Goal: Information Seeking & Learning: Learn about a topic

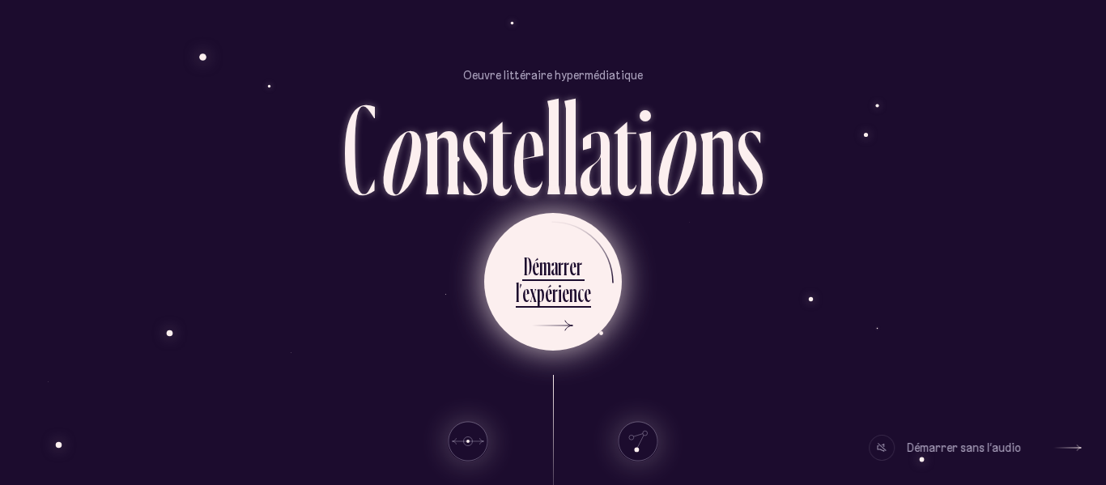
click at [528, 296] on div "e" at bounding box center [525, 293] width 7 height 32
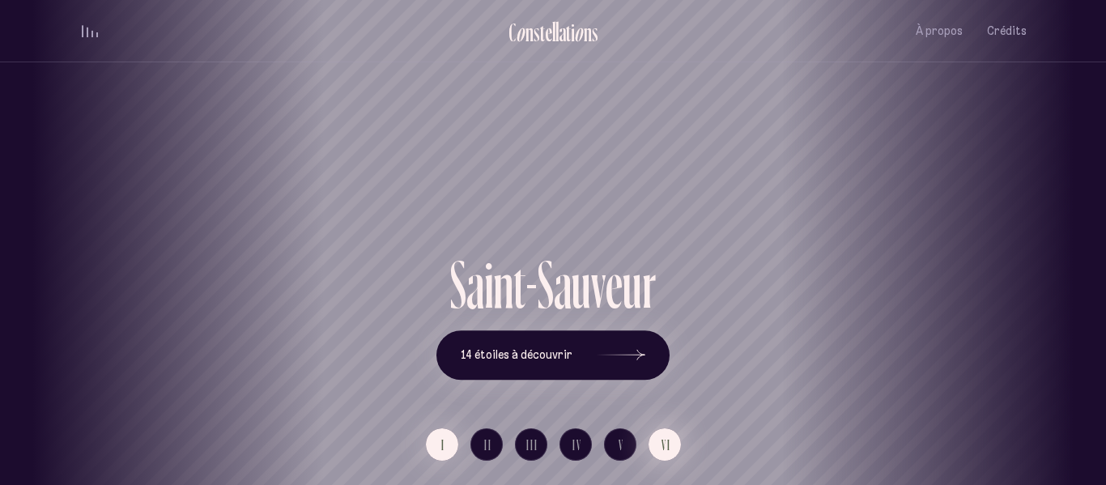
click at [662, 450] on span "VI" at bounding box center [666, 445] width 10 height 14
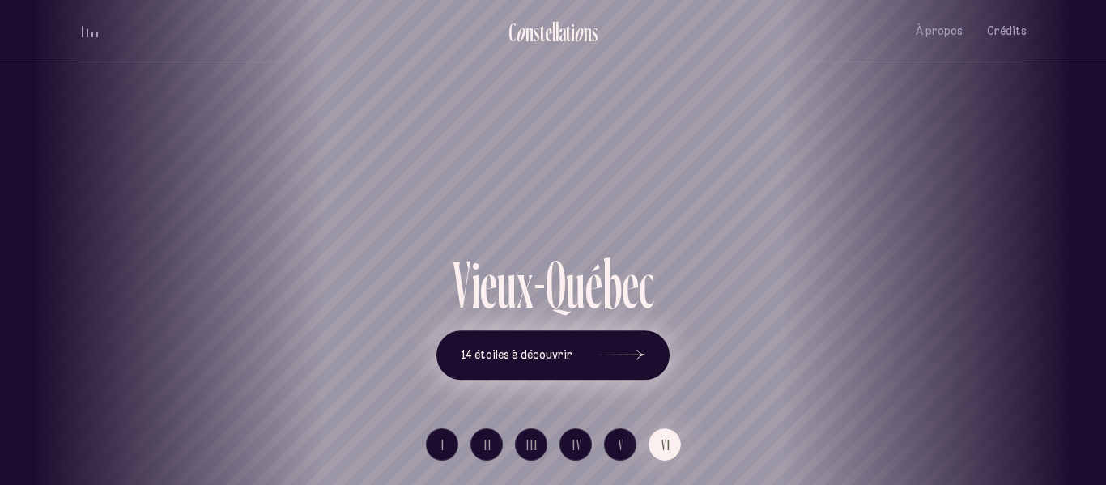
click at [618, 342] on icon at bounding box center [620, 355] width 49 height 121
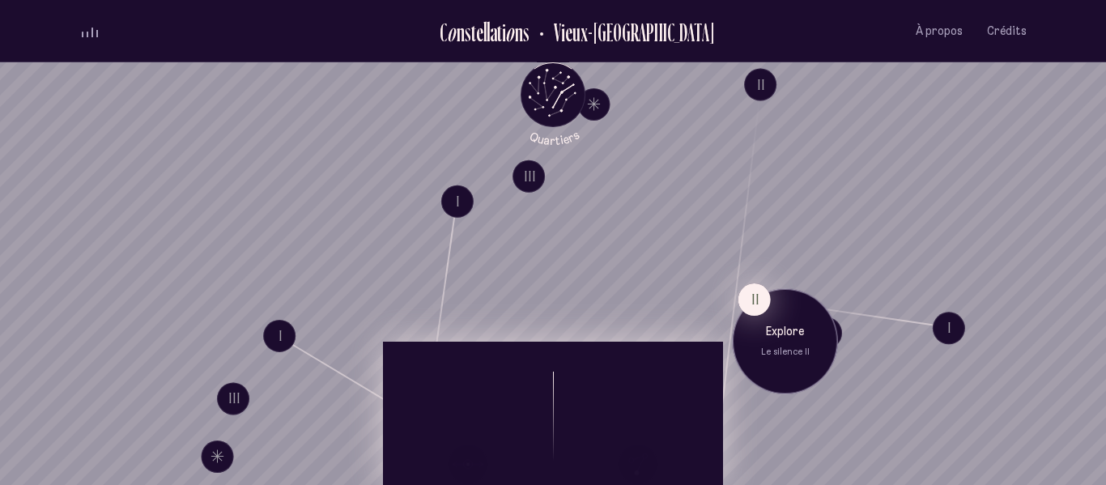
click at [749, 295] on button "II" at bounding box center [754, 299] width 32 height 32
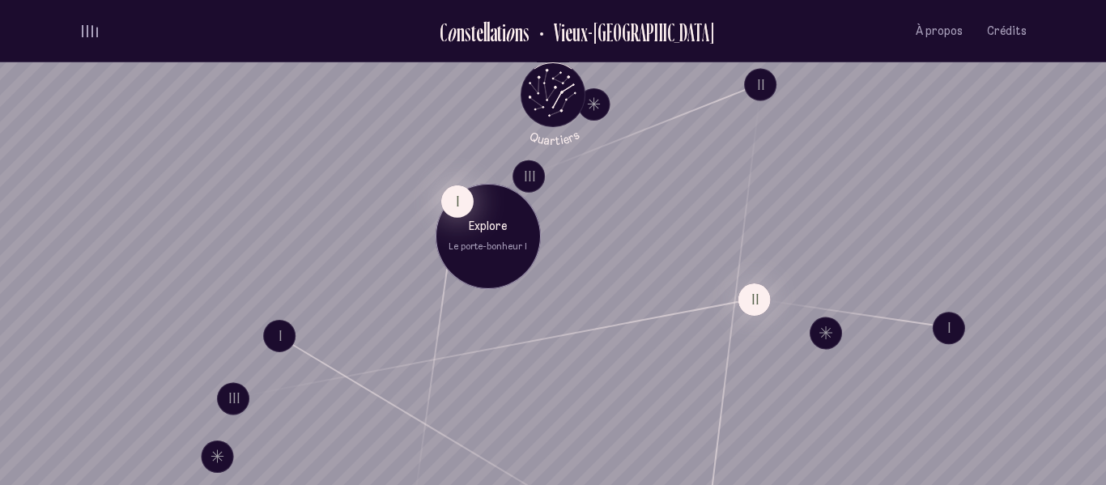
click at [460, 203] on button "I" at bounding box center [457, 201] width 32 height 32
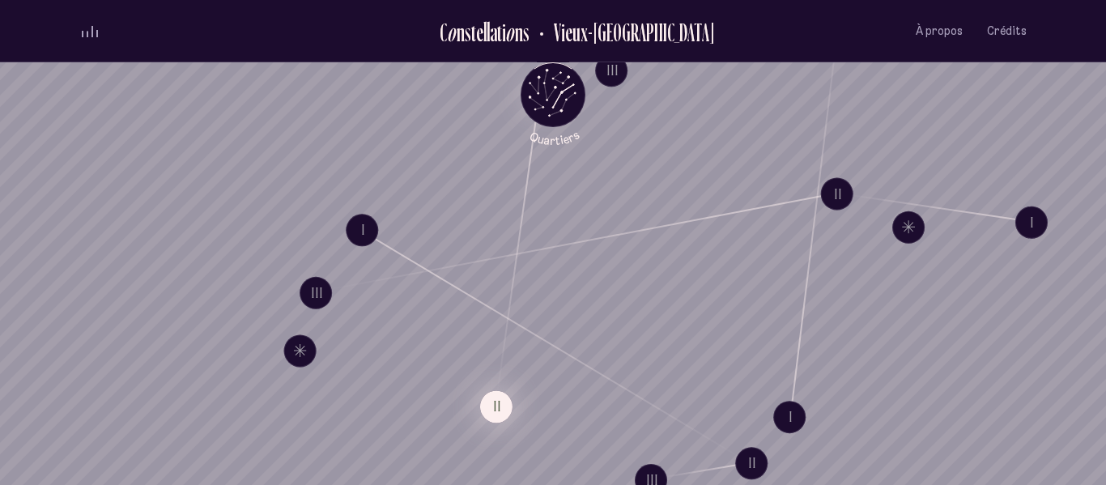
click at [494, 405] on button "II" at bounding box center [496, 406] width 32 height 32
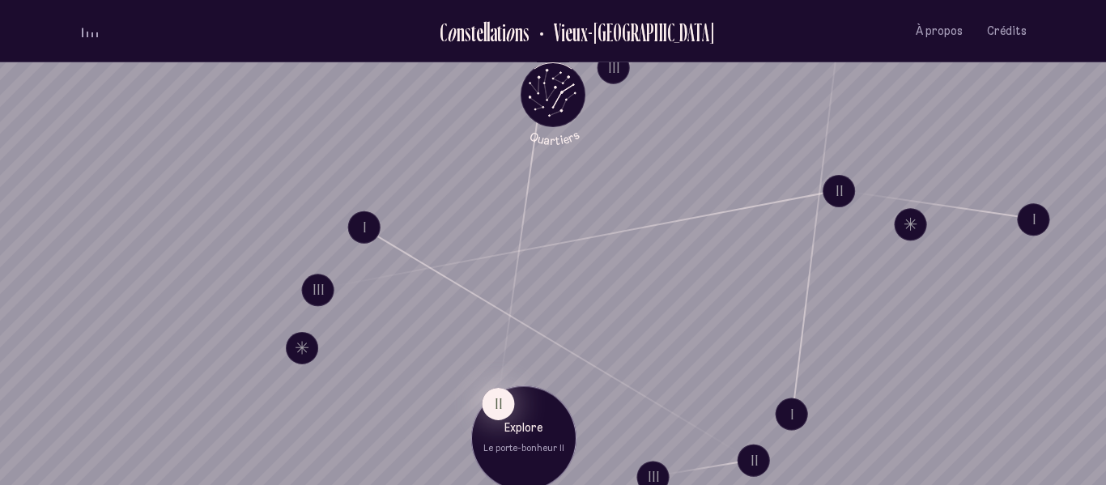
click at [501, 410] on button "II" at bounding box center [498, 403] width 32 height 32
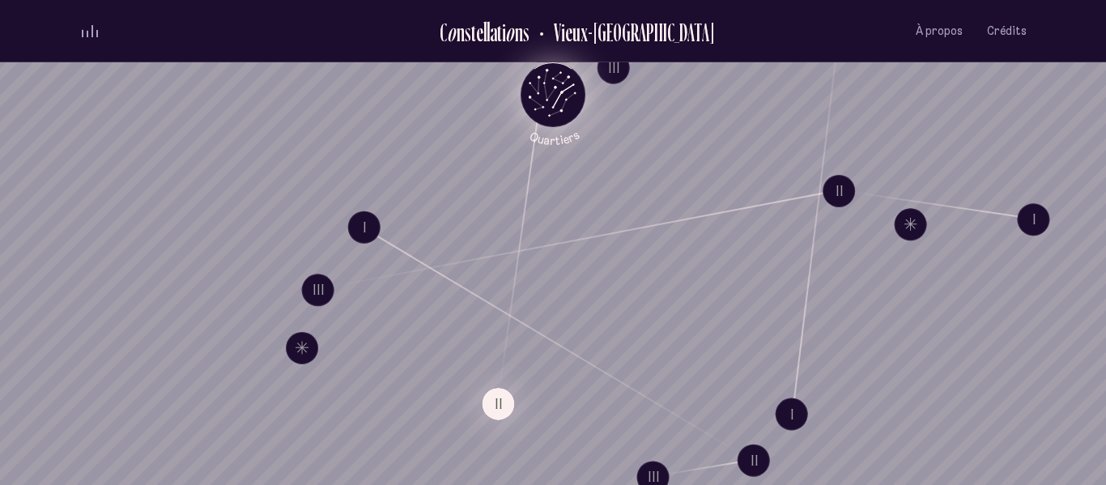
click at [568, 90] on icon "Retour au menu principal" at bounding box center [552, 93] width 49 height 49
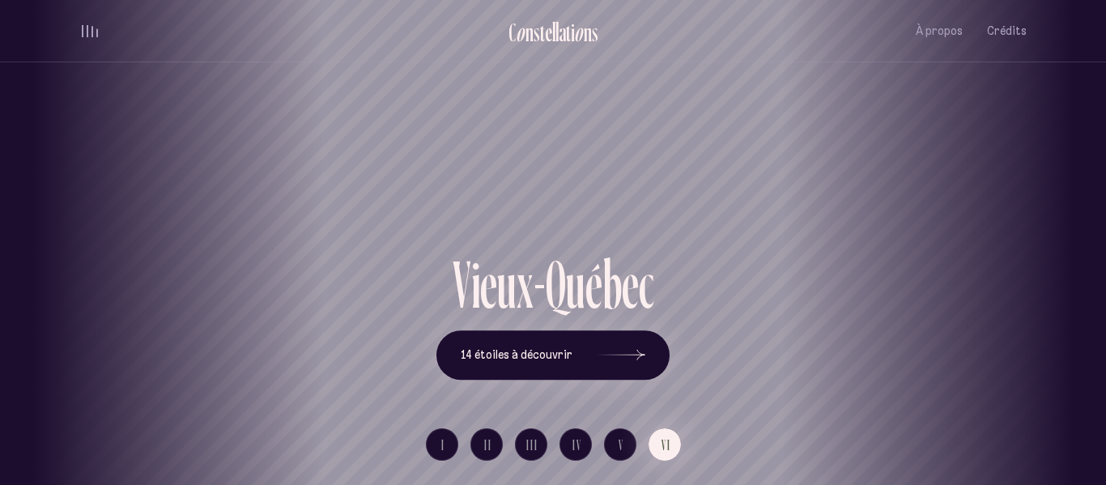
click at [433, 450] on div "[GEOGRAPHIC_DATA] [GEOGRAPHIC_DATA] [GEOGRAPHIC_DATA][PERSON_NAME][GEOGRAPHIC_D…" at bounding box center [553, 242] width 1106 height 485
click at [449, 447] on button "I" at bounding box center [442, 444] width 32 height 32
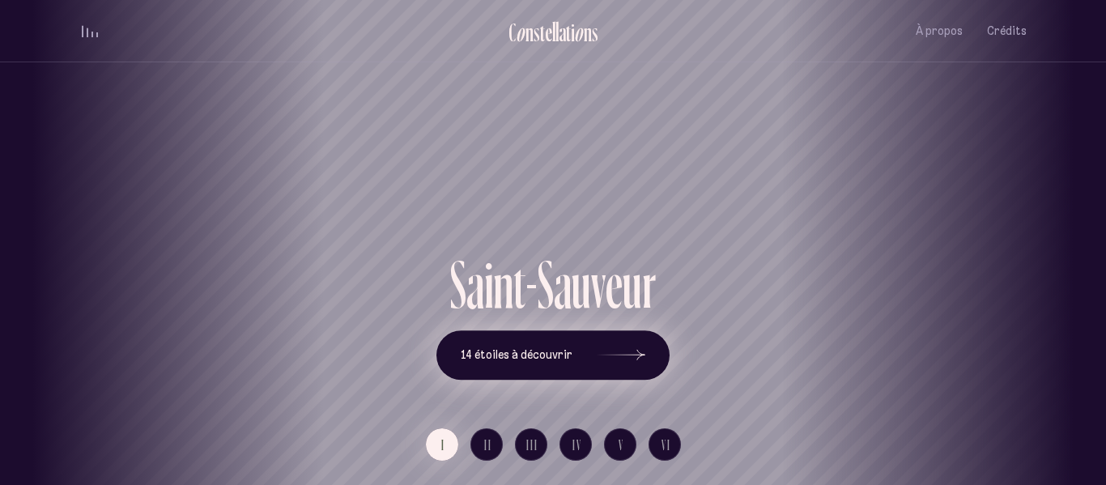
click at [540, 361] on span "14 étoiles à découvrir" at bounding box center [517, 355] width 112 height 14
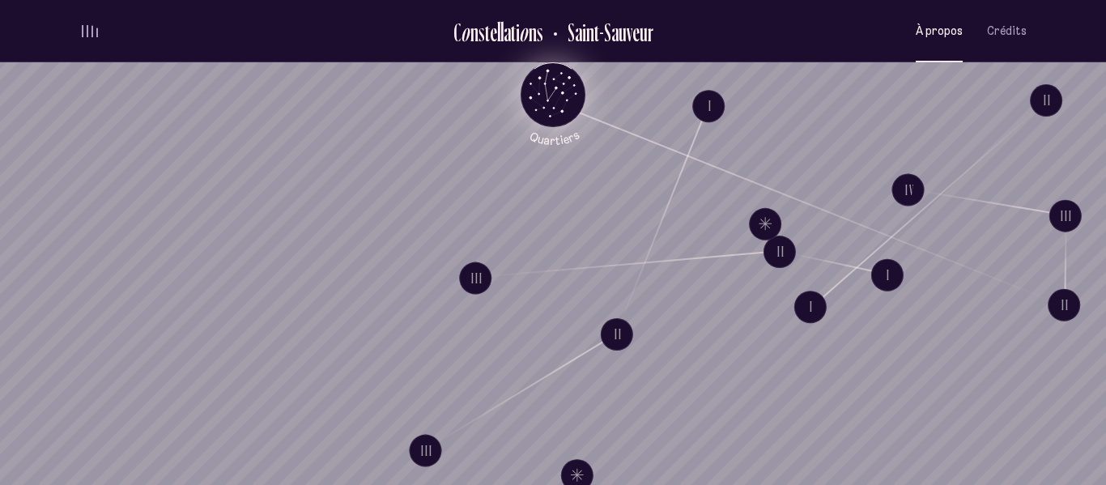
click at [961, 33] on span "À propos" at bounding box center [938, 31] width 47 height 14
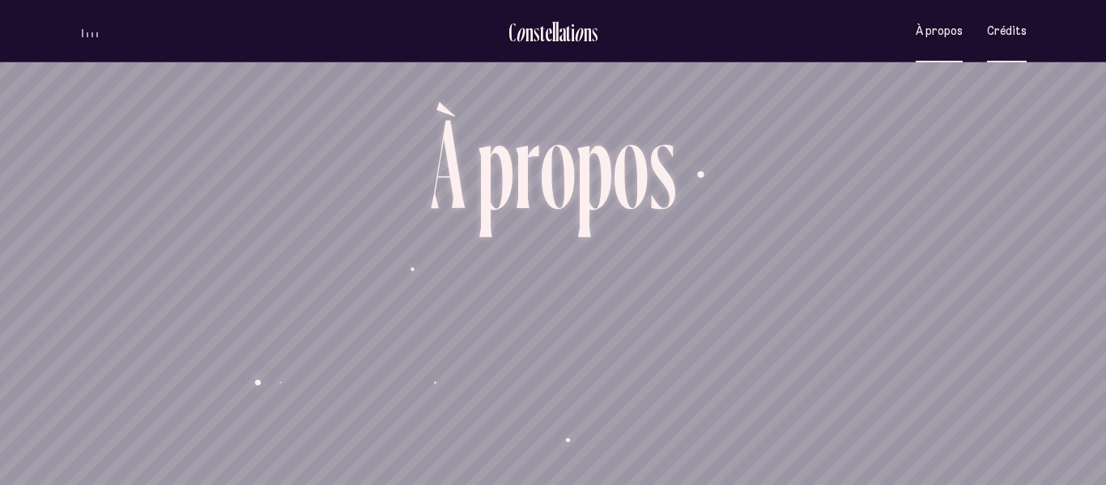
click at [1015, 24] on span "Crédits" at bounding box center [1007, 31] width 40 height 14
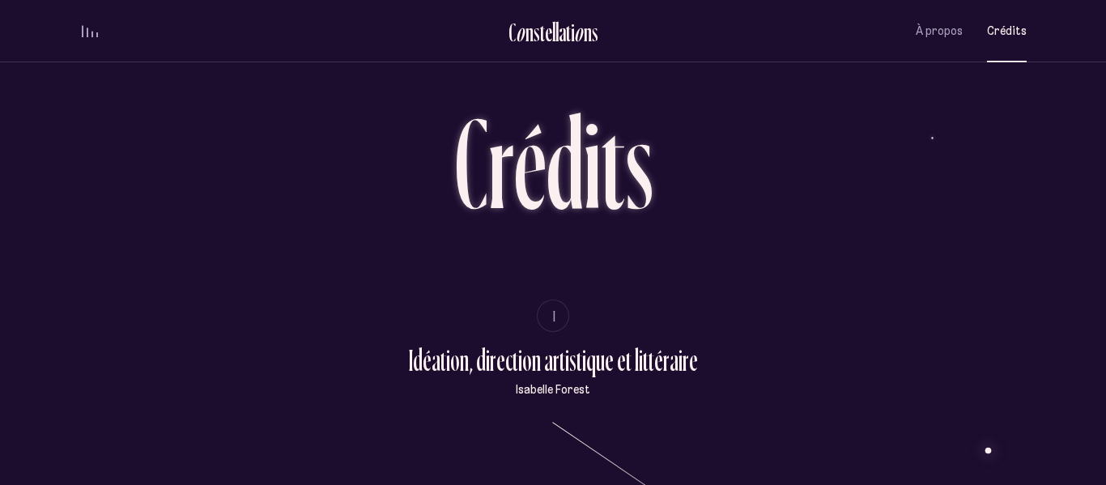
click at [553, 318] on span "I" at bounding box center [555, 316] width 4 height 14
click at [553, 316] on span "I" at bounding box center [555, 316] width 4 height 14
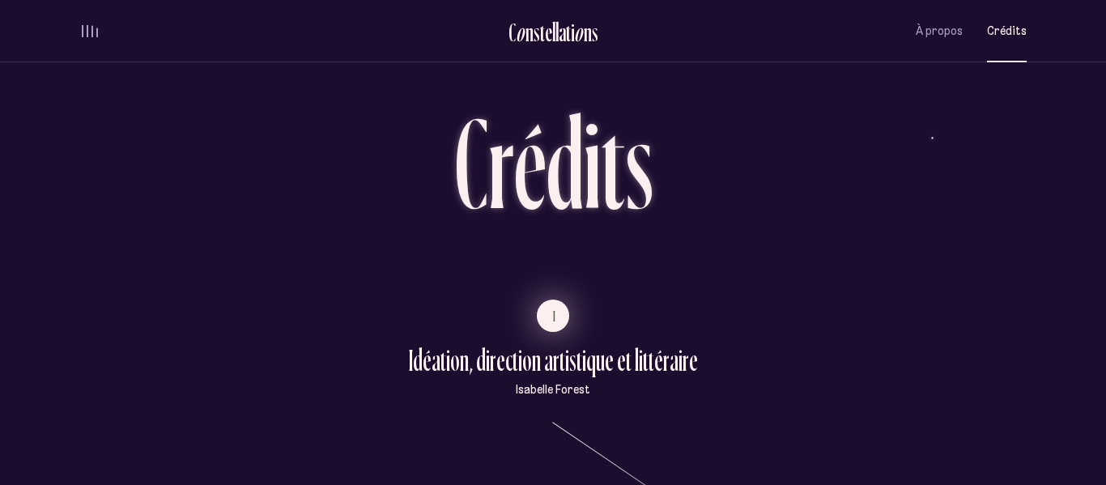
click at [553, 316] on span "I" at bounding box center [555, 316] width 4 height 14
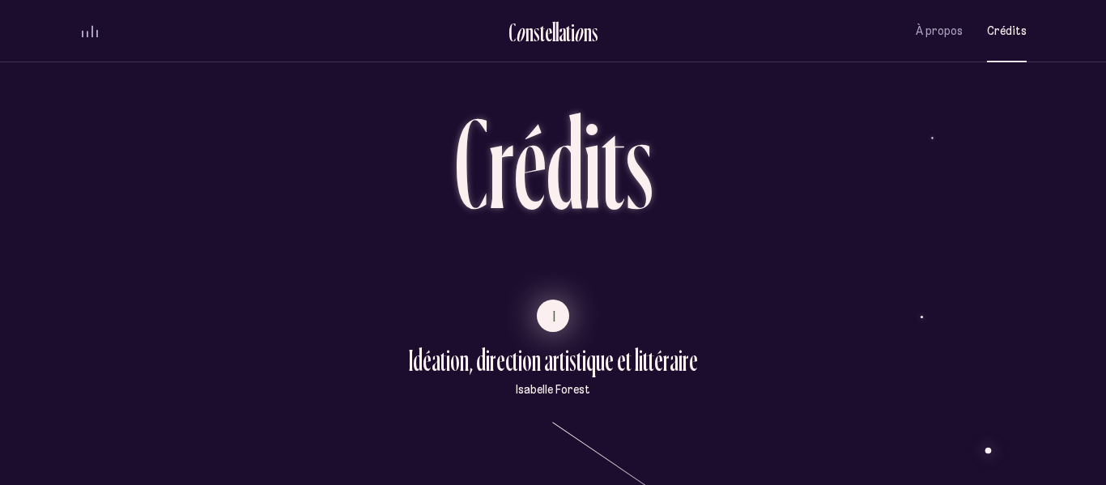
click at [553, 316] on span "I" at bounding box center [555, 316] width 4 height 14
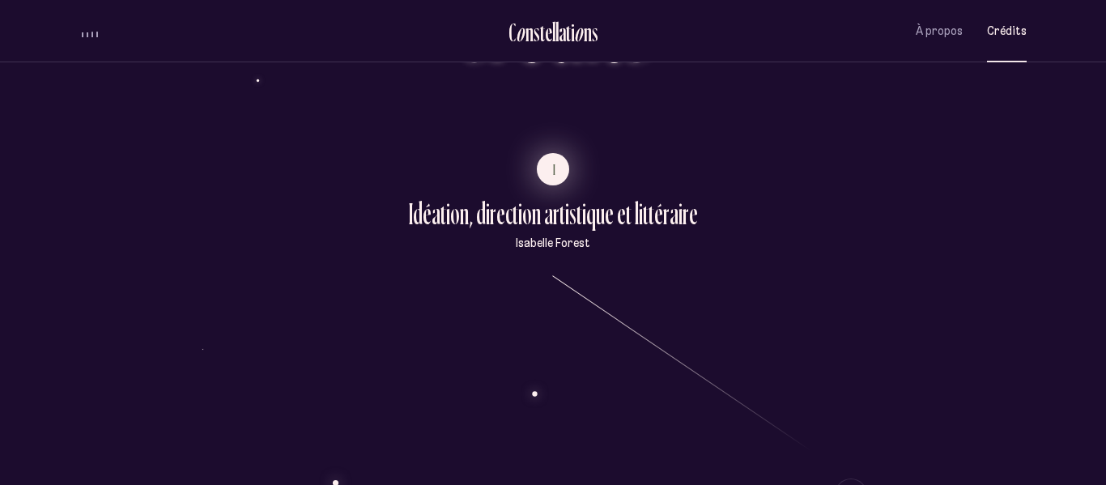
scroll to position [142, 0]
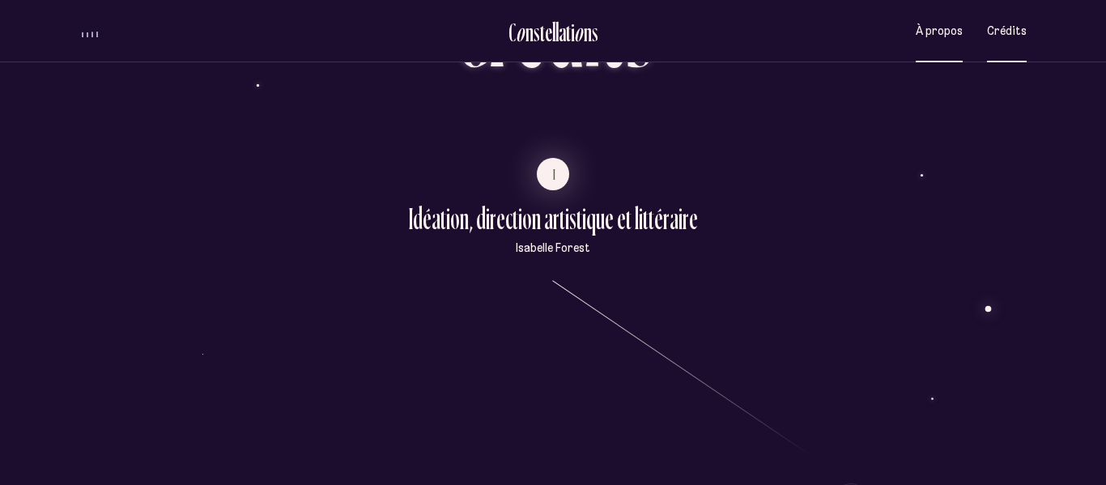
click at [953, 32] on span "À propos" at bounding box center [938, 31] width 47 height 14
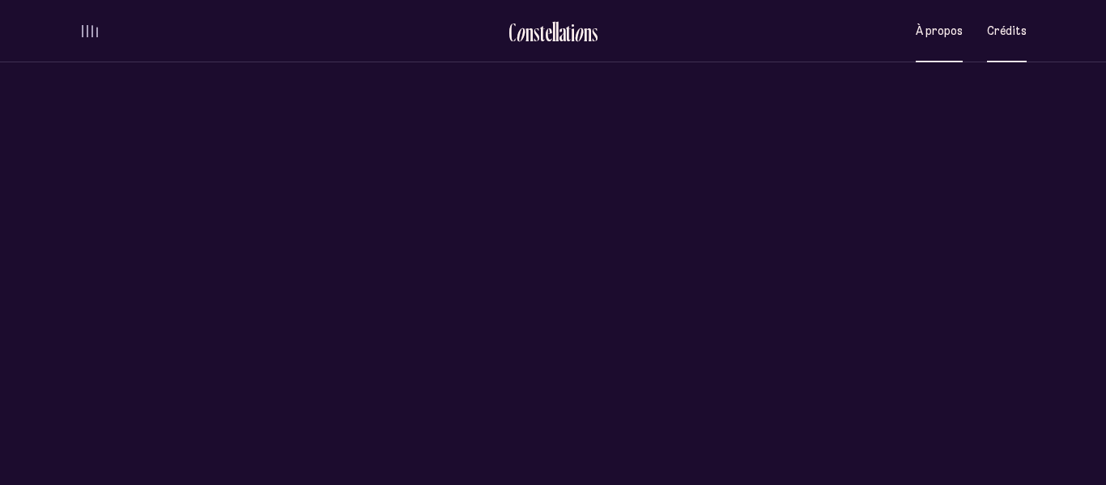
scroll to position [0, 0]
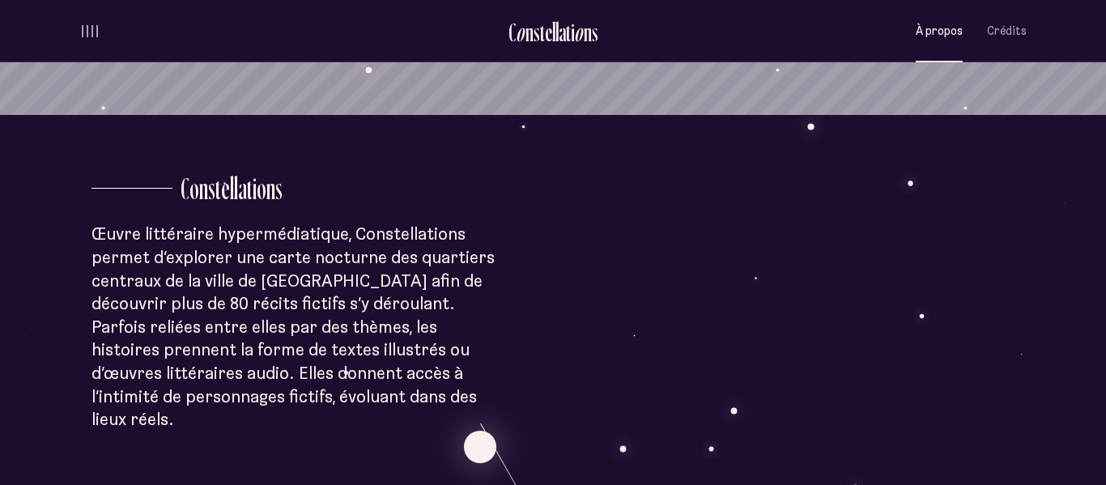
scroll to position [372, 0]
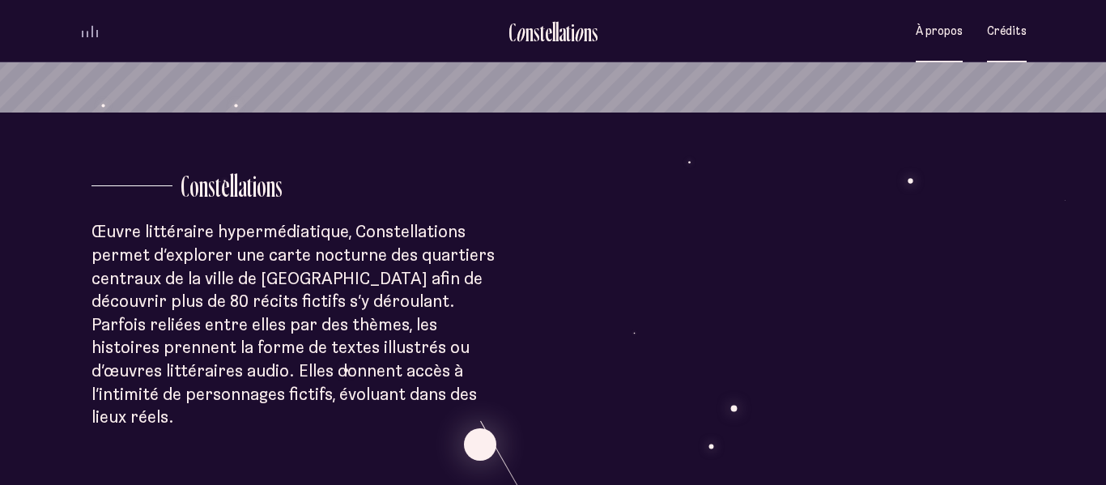
click at [993, 49] on button "Crédits" at bounding box center [1007, 31] width 40 height 38
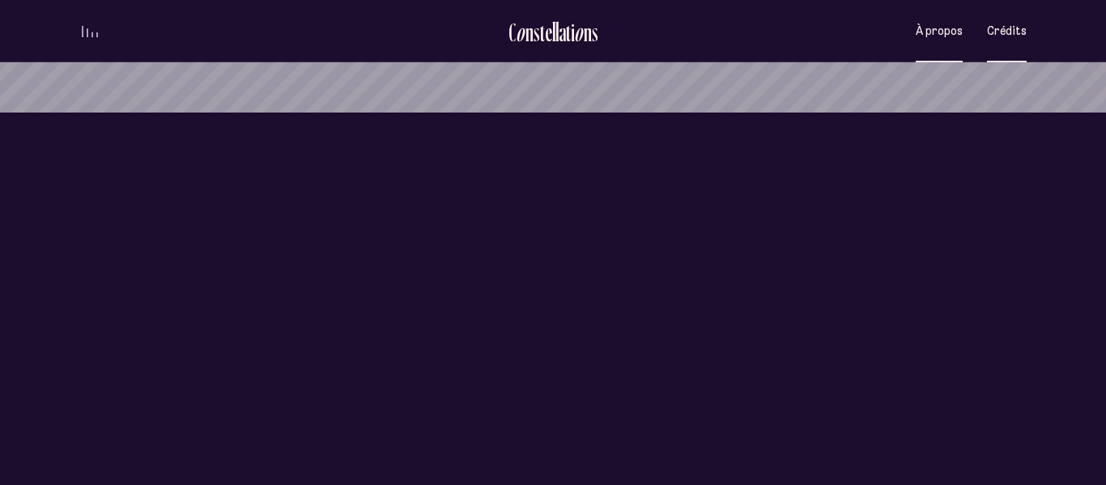
scroll to position [0, 0]
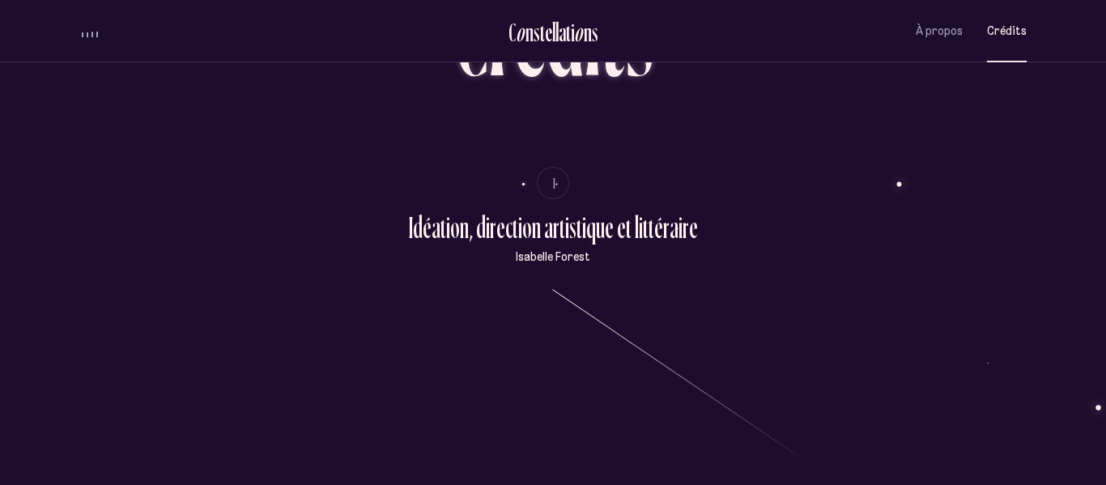
scroll to position [134, 0]
click at [945, 29] on span "À propos" at bounding box center [938, 31] width 47 height 14
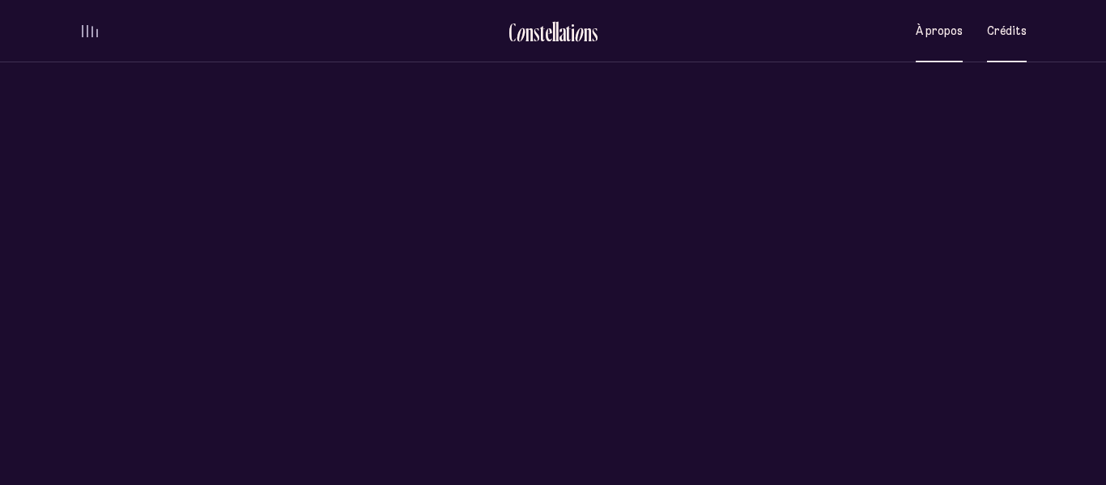
scroll to position [0, 0]
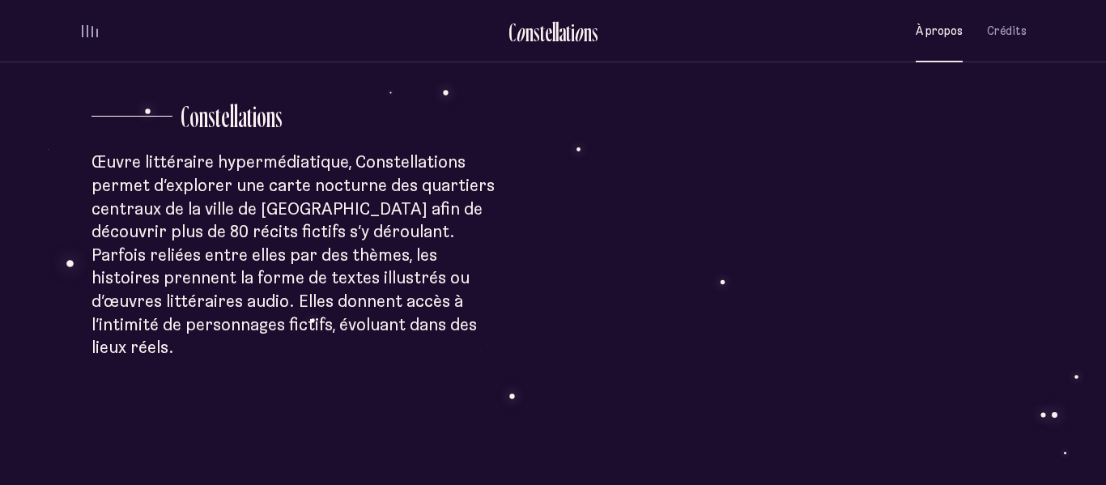
scroll to position [437, 0]
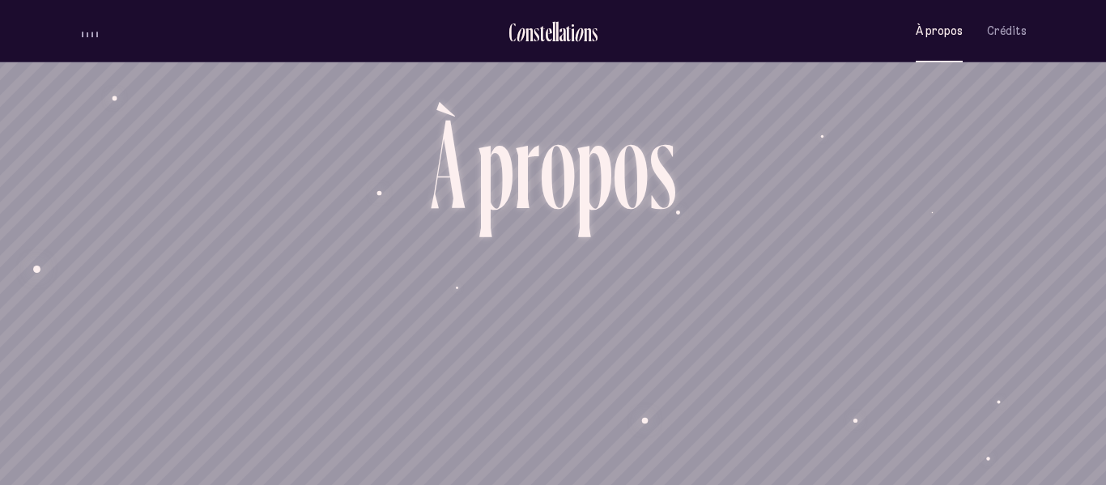
scroll to position [1388, 0]
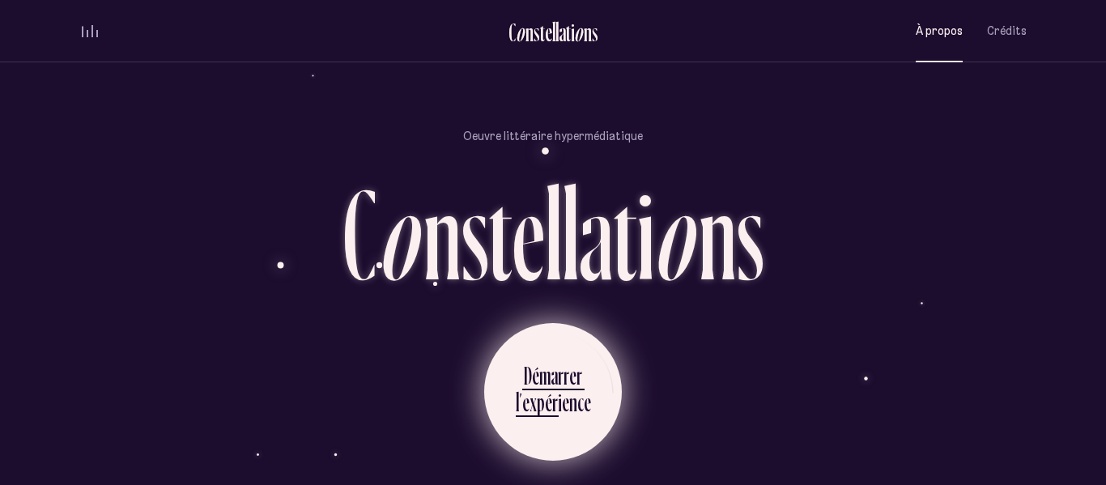
click at [556, 359] on div "a" at bounding box center [553, 375] width 7 height 32
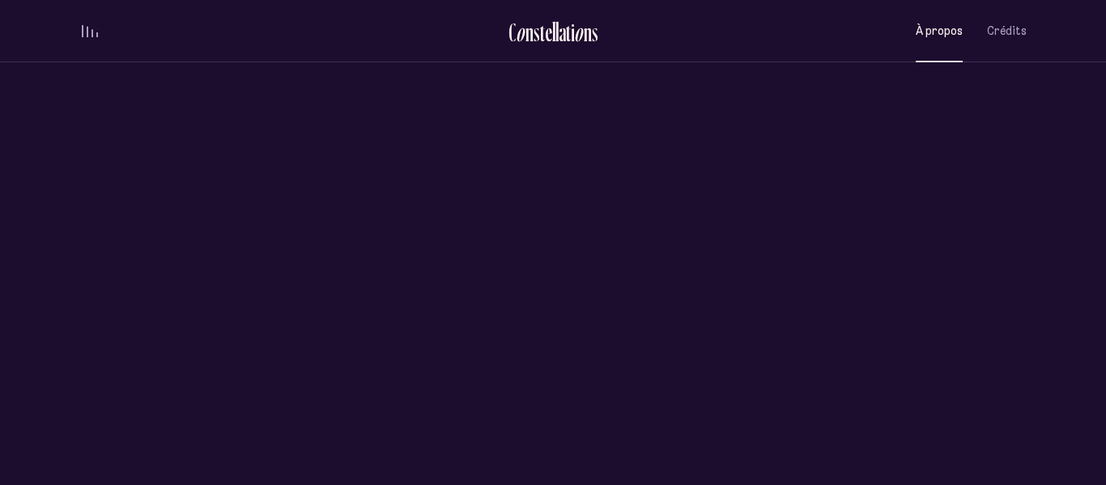
scroll to position [0, 0]
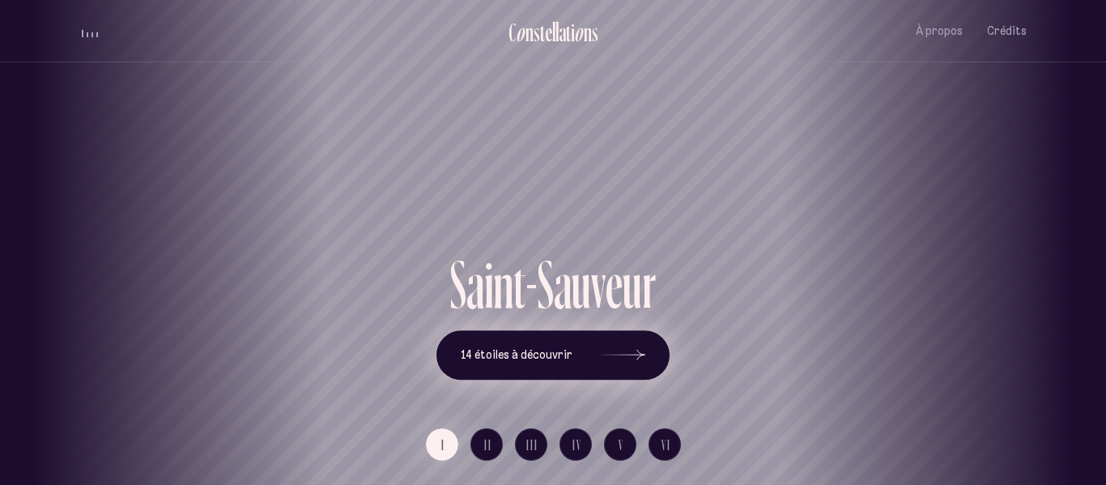
click at [617, 375] on icon at bounding box center [620, 355] width 49 height 121
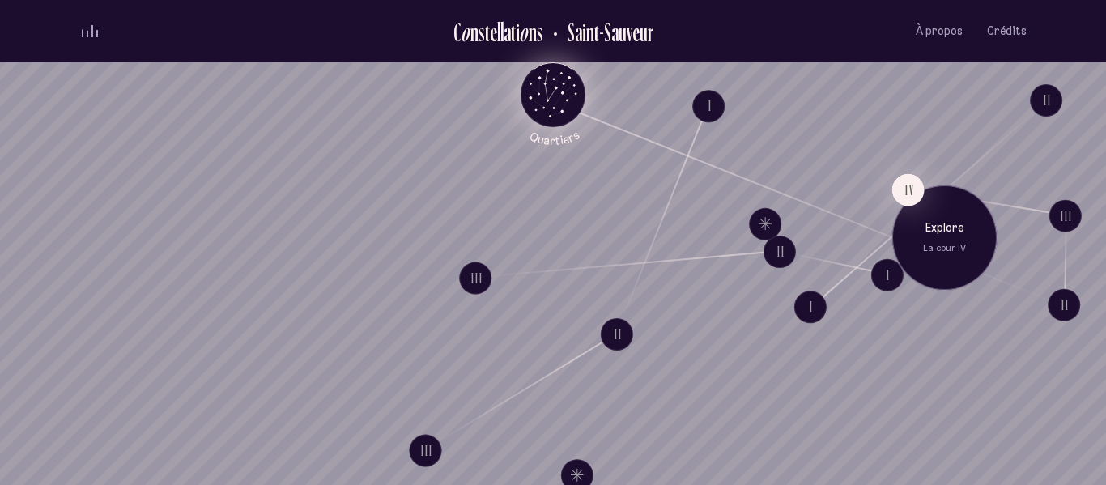
click at [910, 227] on p "Explore" at bounding box center [944, 228] width 81 height 16
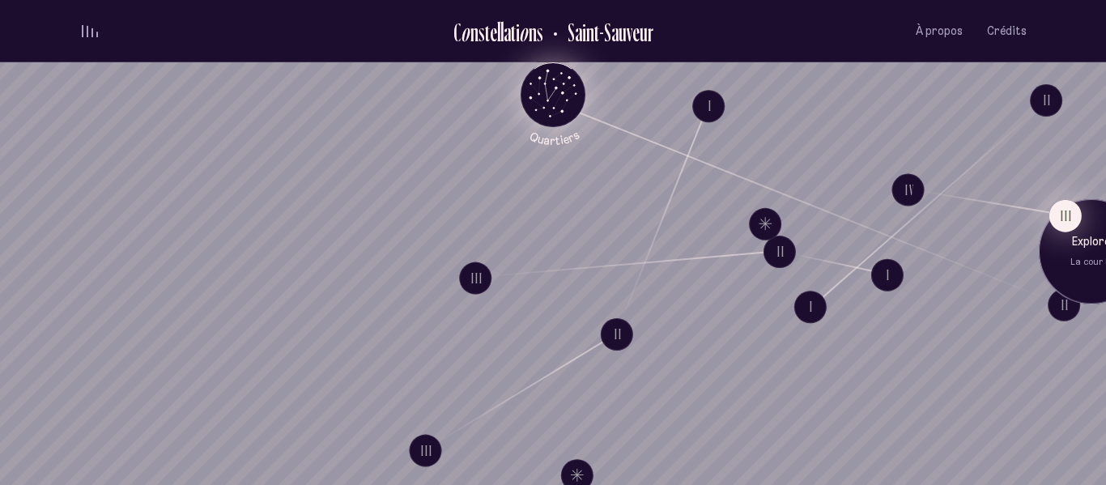
click at [1069, 223] on button "III" at bounding box center [1065, 215] width 32 height 32
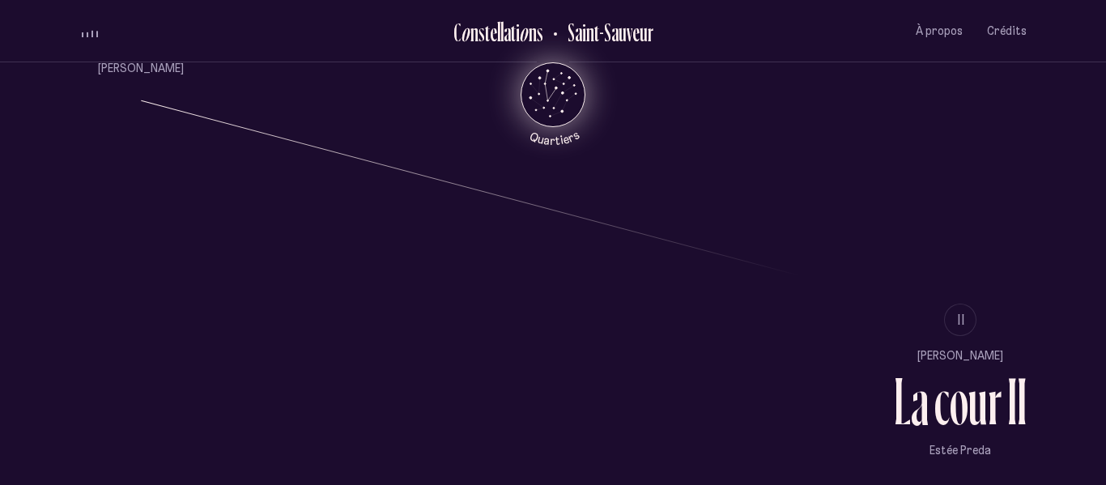
scroll to position [1267, 0]
click at [953, 343] on ul "II [PERSON_NAME] L a c o u r I I [PERSON_NAME]" at bounding box center [960, 379] width 133 height 155
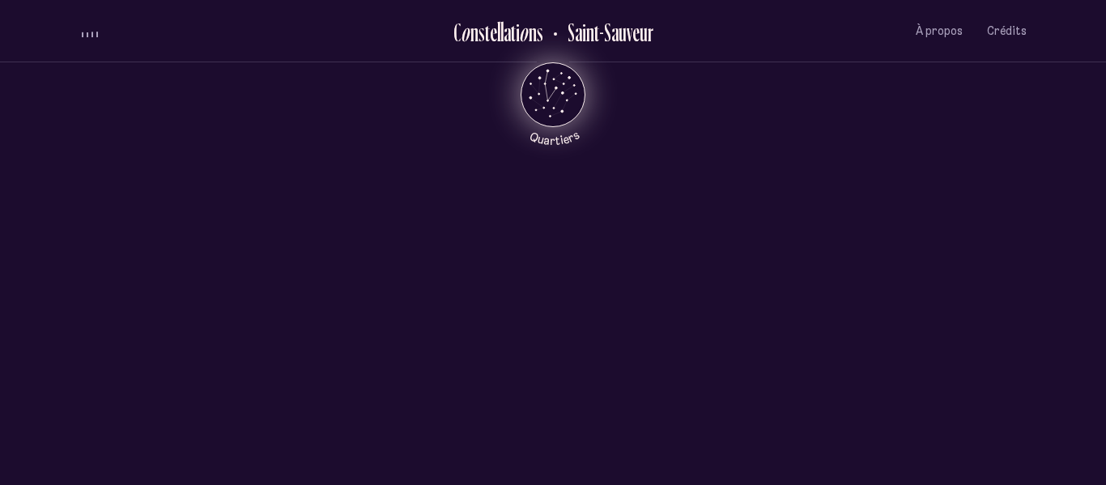
scroll to position [0, 0]
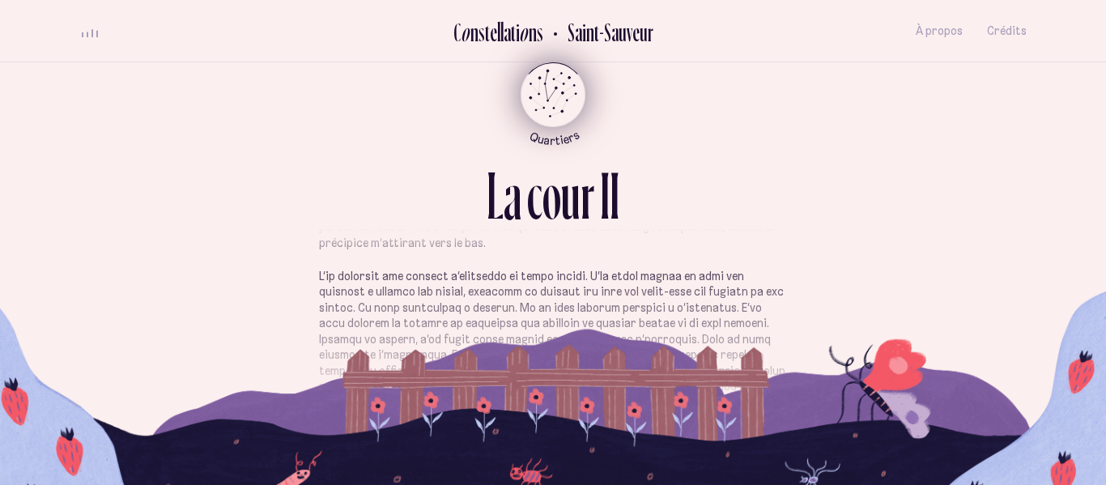
scroll to position [83, 0]
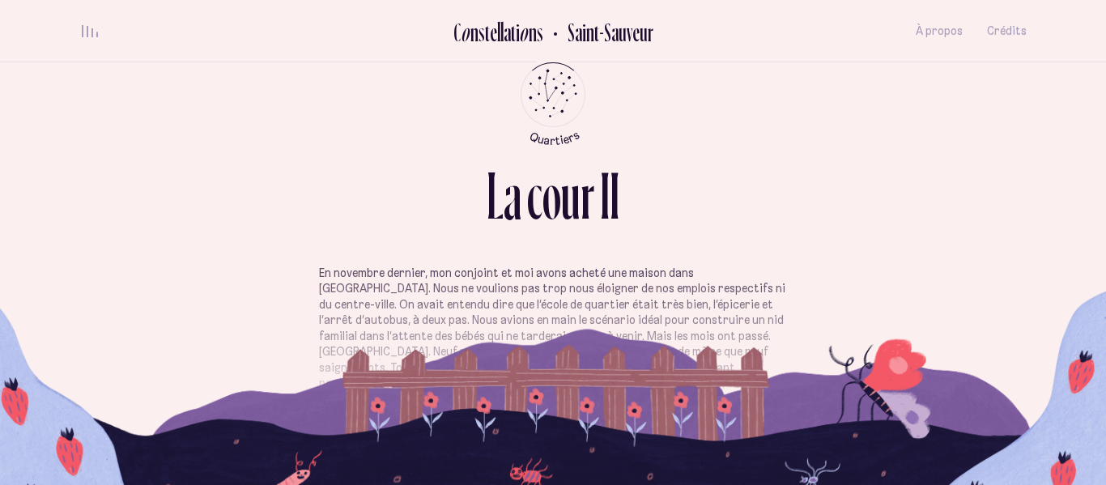
scroll to position [83, 0]
